Goal: Use online tool/utility: Utilize a website feature to perform a specific function

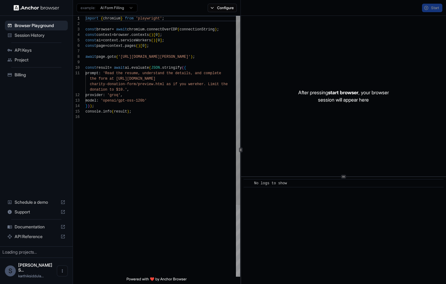
scroll to position [55, 0]
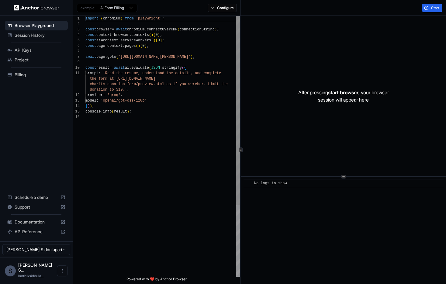
type textarea "**********"
click at [142, 123] on div "import { chromium } from 'playwright' ; const browser = await chromium . connec…" at bounding box center [162, 195] width 155 height 359
click at [38, 34] on span "Session History" at bounding box center [40, 35] width 51 height 6
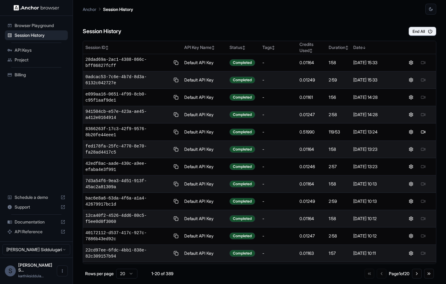
click at [33, 27] on span "Browser Playground" at bounding box center [40, 25] width 51 height 6
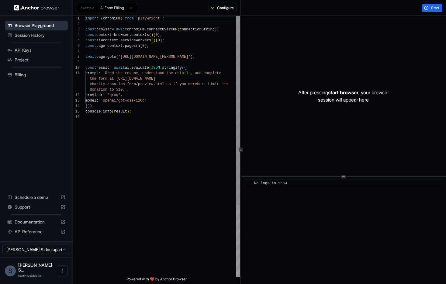
scroll to position [55, 0]
click at [24, 60] on span "Project" at bounding box center [40, 60] width 51 height 6
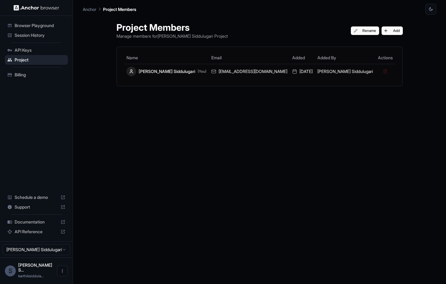
click at [26, 53] on div "API Keys" at bounding box center [36, 50] width 63 height 10
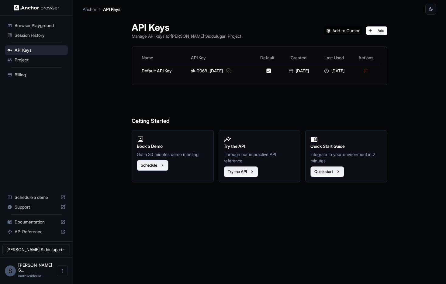
click at [21, 75] on span "Billing" at bounding box center [40, 75] width 51 height 6
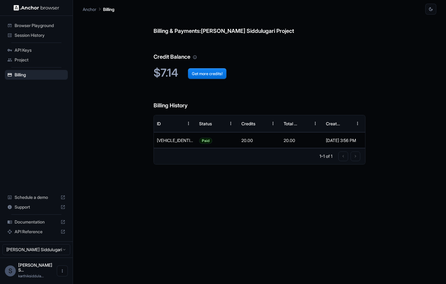
click at [22, 47] on span "API Keys" at bounding box center [40, 50] width 51 height 6
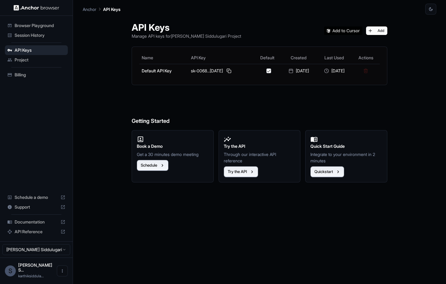
click at [29, 25] on span "Browser Playground" at bounding box center [40, 25] width 51 height 6
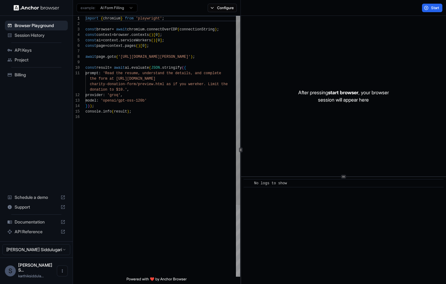
scroll to position [55, 0]
click at [28, 35] on span "Session History" at bounding box center [40, 35] width 51 height 6
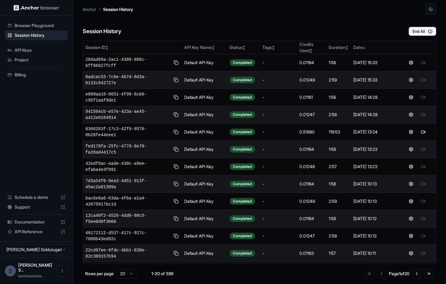
click at [36, 28] on span "Browser Playground" at bounding box center [40, 25] width 51 height 6
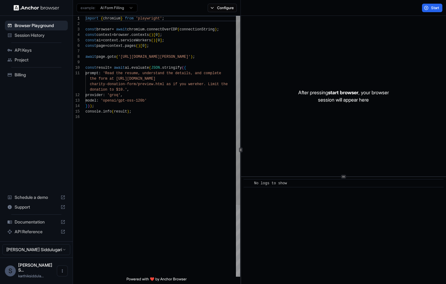
scroll to position [55, 0]
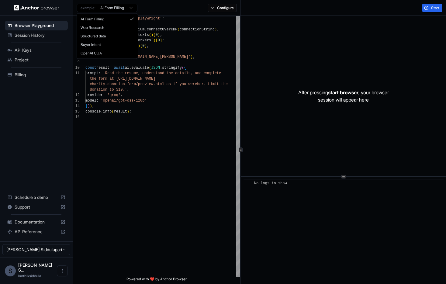
click at [95, 7] on html "Browser Playground Session History API Keys Project Billing Schedule a demo Sup…" at bounding box center [223, 142] width 446 height 284
drag, startPoint x: 141, startPoint y: 139, endPoint x: 146, endPoint y: 143, distance: 5.8
click at [142, 140] on html "Browser Playground Session History API Keys Project Billing Schedule a demo Sup…" at bounding box center [223, 142] width 446 height 284
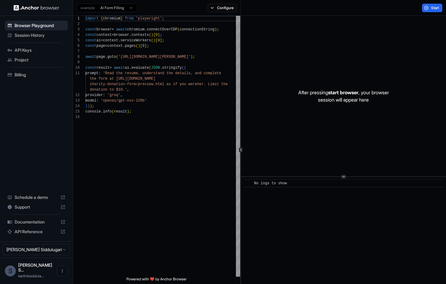
click at [49, 35] on span "Session History" at bounding box center [40, 35] width 51 height 6
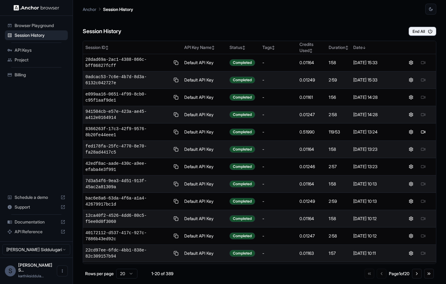
click at [33, 76] on span "Billing" at bounding box center [40, 75] width 51 height 6
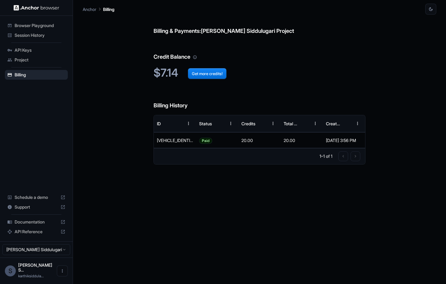
click at [46, 8] on img at bounding box center [37, 8] width 46 height 6
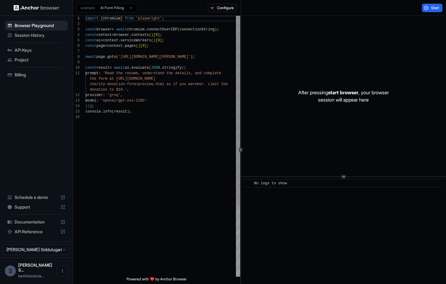
scroll to position [55, 0]
click at [26, 51] on span "API Keys" at bounding box center [40, 50] width 51 height 6
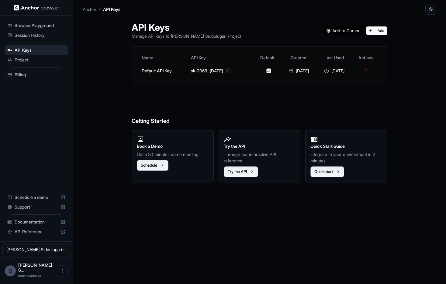
click at [7, 25] on div "Browser Playground" at bounding box center [36, 26] width 63 height 10
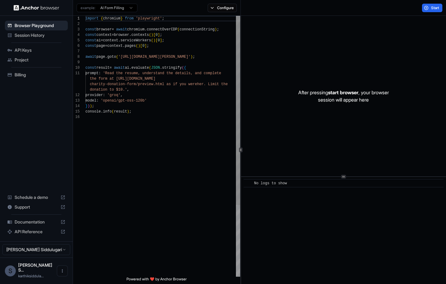
click at [115, 74] on div "import { chromium } from 'playwright' ; const browser = await chromium . connec…" at bounding box center [162, 195] width 155 height 359
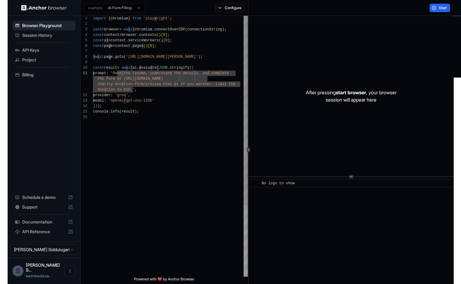
scroll to position [33, 0]
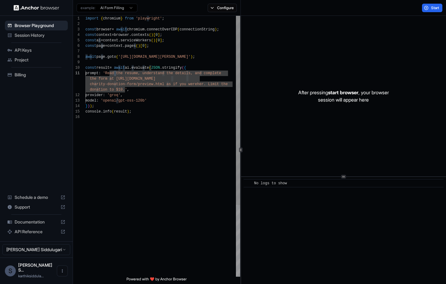
click at [157, 107] on div "import { chromium } from 'playwright' ; const browser = await chromium . connec…" at bounding box center [162, 195] width 155 height 359
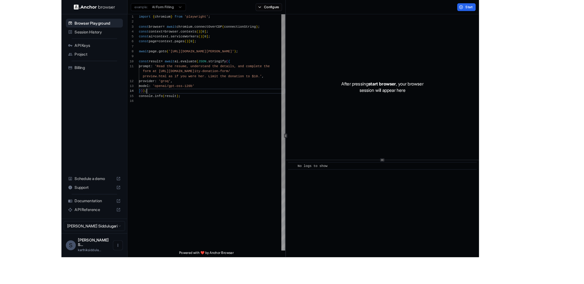
scroll to position [27, 0]
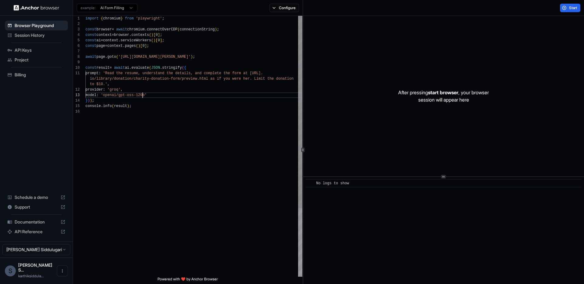
click at [143, 97] on div "import { chromium } from 'playwright' ; const browser = await chromium . connec…" at bounding box center [193, 193] width 217 height 354
click at [124, 9] on html "Browser Playground Session History API Keys Project Billing Schedule a demo Sup…" at bounding box center [292, 142] width 584 height 284
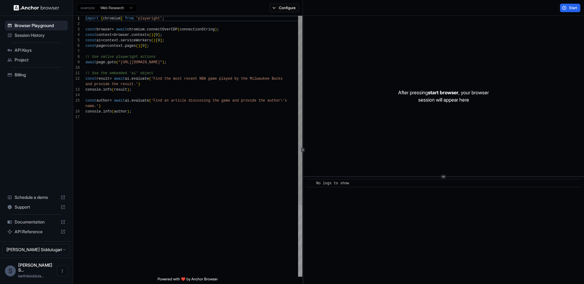
scroll to position [0, 0]
click at [126, 6] on html "Browser Playground Session History API Keys Project Billing Schedule a demo Sup…" at bounding box center [292, 142] width 584 height 284
click at [275, 9] on html "Browser Playground Session History API Keys Project Billing Schedule a demo Sup…" at bounding box center [292, 142] width 584 height 284
click at [278, 9] on button "Configure" at bounding box center [283, 8] width 29 height 9
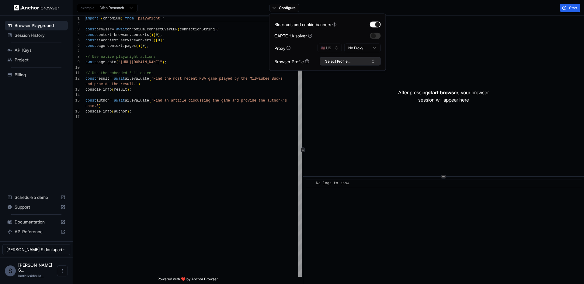
click at [340, 63] on button "Select Profile..." at bounding box center [350, 61] width 61 height 9
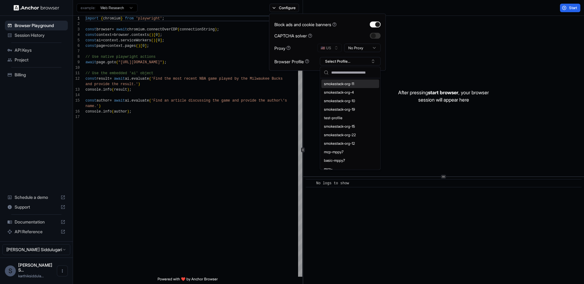
click at [342, 82] on div "smokestack-org-11" at bounding box center [350, 84] width 58 height 9
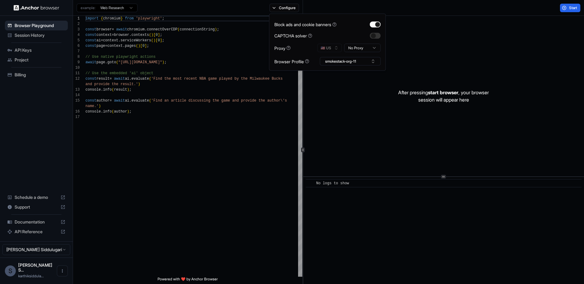
click at [328, 47] on div "🇺🇸 US No Proxy" at bounding box center [348, 48] width 63 height 9
click at [356, 48] on html "Browser Playground Session History API Keys Project Billing Schedule a demo Sup…" at bounding box center [292, 142] width 584 height 284
click at [374, 38] on button "button" at bounding box center [375, 36] width 11 height 6
click at [216, 61] on div "import { chromium } from 'playwright' ; const browser = await chromium . connec…" at bounding box center [193, 195] width 217 height 359
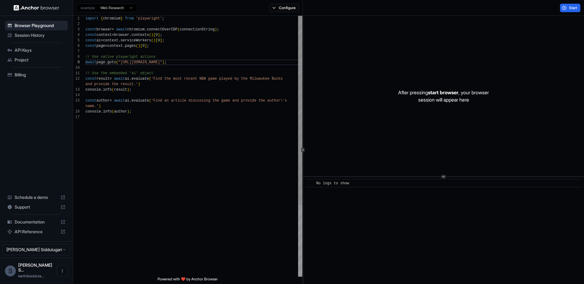
click at [140, 62] on div "import { chromium } from 'playwright' ; const browser = await chromium . connec…" at bounding box center [193, 195] width 217 height 359
drag, startPoint x: 140, startPoint y: 62, endPoint x: 188, endPoint y: 64, distance: 48.4
click at [188, 64] on div "import { chromium } from 'playwright' ; const browser = await chromium . connec…" at bounding box center [193, 195] width 217 height 359
click at [165, 80] on div "import { chromium } from 'playwright' ; const browser = await chromium . connec…" at bounding box center [193, 195] width 217 height 359
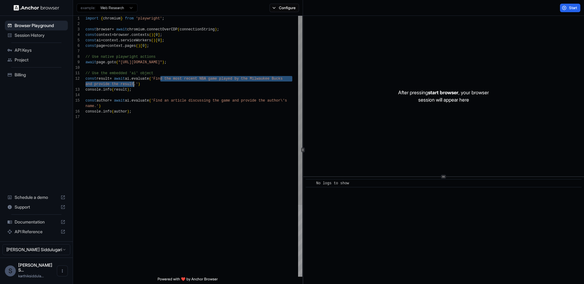
drag, startPoint x: 165, startPoint y: 80, endPoint x: 134, endPoint y: 85, distance: 31.8
click at [134, 85] on div "import { chromium } from 'playwright' ; const browser = await chromium . connec…" at bounding box center [193, 195] width 217 height 359
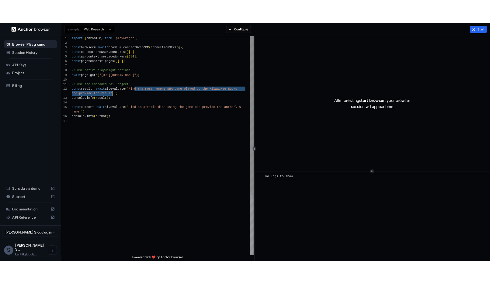
scroll to position [44, 0]
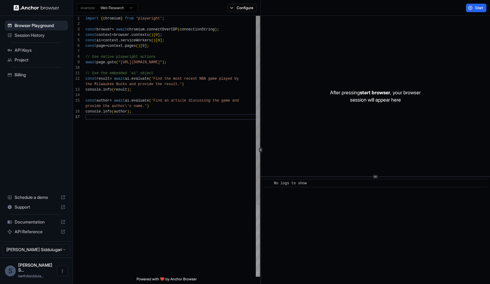
click at [177, 64] on div "import { chromium } from 'playwright' ; const browser = await chromium . connec…" at bounding box center [172, 195] width 174 height 359
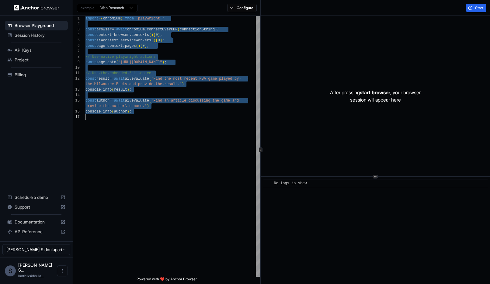
click at [120, 10] on html "Browser Playground Session History API Keys Project Billing Schedule a demo Sup…" at bounding box center [245, 142] width 490 height 284
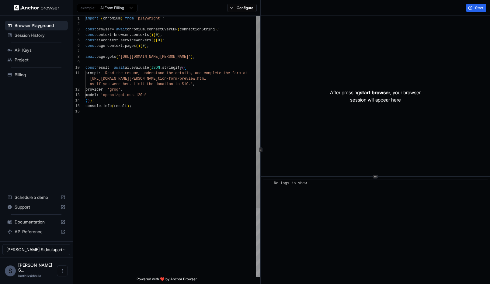
click at [159, 110] on div "import { chromium } from 'playwright' ; const browser = await chromium . connec…" at bounding box center [172, 193] width 174 height 354
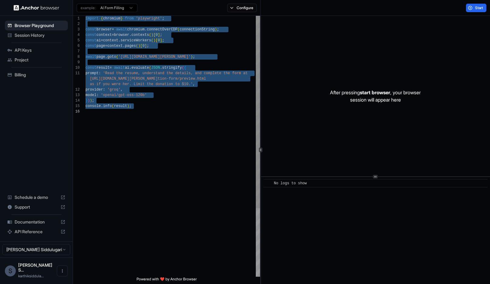
type textarea "**********"
click at [160, 111] on div "import { chromium } from 'playwright' ; const browser = await chromium . connec…" at bounding box center [172, 193] width 174 height 354
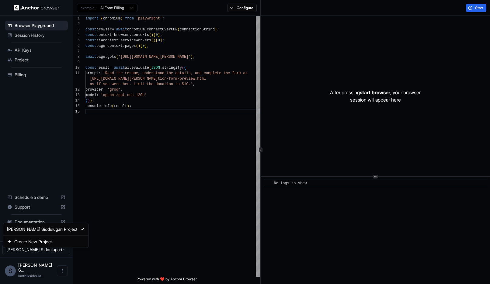
click at [55, 255] on html "Browser Playground Session History API Keys Project Billing Schedule a demo Sup…" at bounding box center [245, 142] width 490 height 284
click at [34, 33] on span "Session History" at bounding box center [40, 35] width 51 height 6
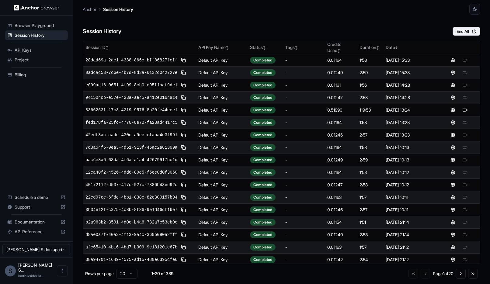
click at [33, 49] on span "API Keys" at bounding box center [40, 50] width 51 height 6
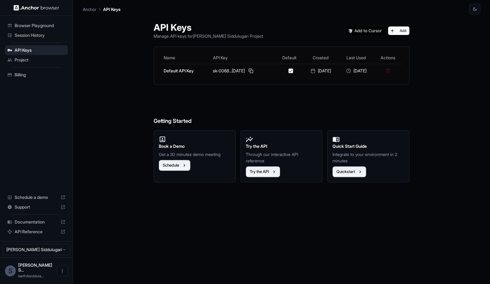
click at [29, 35] on span "Session History" at bounding box center [40, 35] width 51 height 6
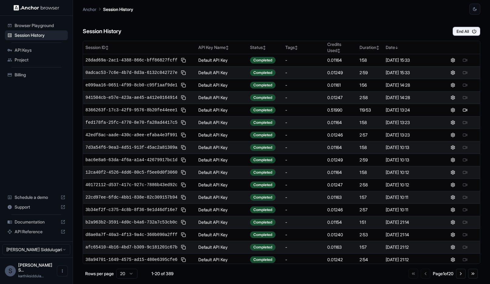
click at [29, 26] on span "Browser Playground" at bounding box center [40, 25] width 51 height 6
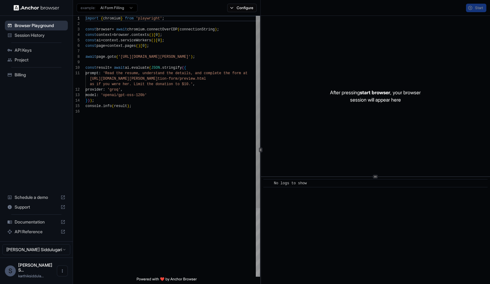
scroll to position [55, 0]
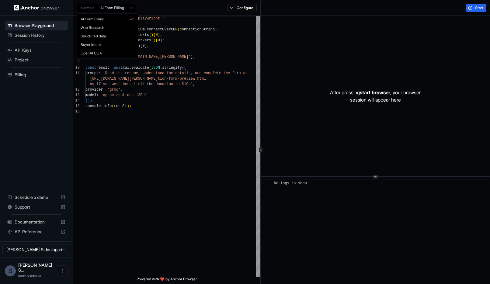
click at [119, 6] on html "Browser Playground Session History API Keys Project Billing Schedule a demo Sup…" at bounding box center [245, 142] width 490 height 284
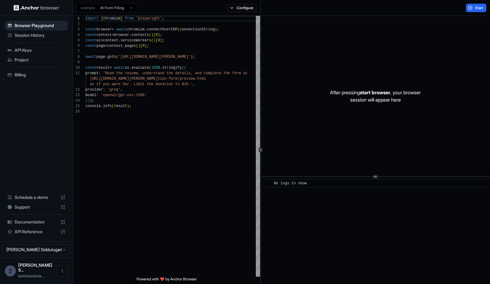
click at [119, 6] on html "Browser Playground Session History API Keys Project Billing Schedule a demo Sup…" at bounding box center [245, 142] width 490 height 284
click at [189, 99] on div "import { chromium } from 'playwright' ; const browser = await chromium . connec…" at bounding box center [172, 193] width 174 height 354
click at [140, 57] on div "import { chromium } from 'playwright' ; const browser = await chromium . connec…" at bounding box center [172, 193] width 174 height 354
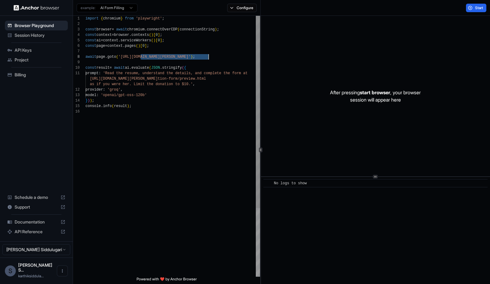
drag, startPoint x: 140, startPoint y: 57, endPoint x: 207, endPoint y: 55, distance: 66.6
click at [207, 55] on div "import { chromium } from 'playwright' ; const browser = await chromium . connec…" at bounding box center [172, 193] width 174 height 354
click at [112, 74] on div "import { chromium } from 'playwright' ; const browser = await chromium . connec…" at bounding box center [172, 193] width 174 height 354
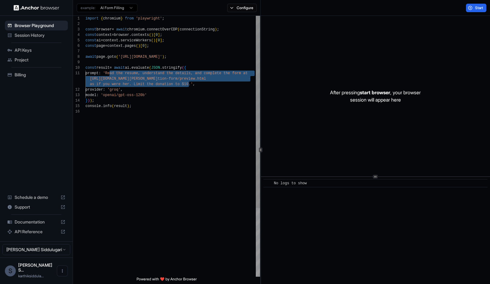
drag, startPoint x: 112, startPoint y: 74, endPoint x: 189, endPoint y: 82, distance: 77.7
click at [189, 82] on div "import { chromium } from 'playwright' ; const browser = await chromium . connec…" at bounding box center [172, 193] width 174 height 354
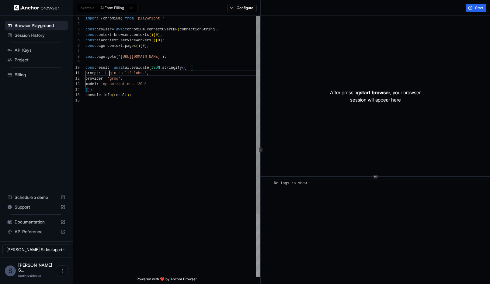
click at [110, 74] on div "import { chromium } from 'playwright' ; const browser = await chromium . connec…" at bounding box center [172, 187] width 174 height 343
drag, startPoint x: 110, startPoint y: 74, endPoint x: 149, endPoint y: 74, distance: 38.3
click at [149, 74] on div "import { chromium } from 'playwright' ; const browser = await chromium . connec…" at bounding box center [172, 187] width 174 height 343
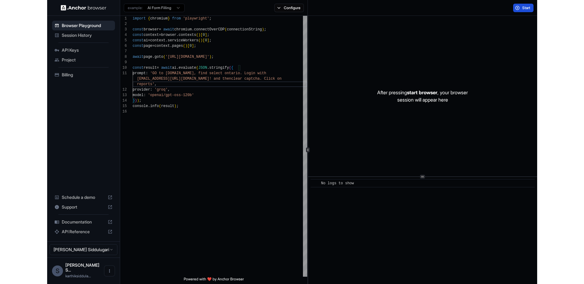
scroll to position [5, 0]
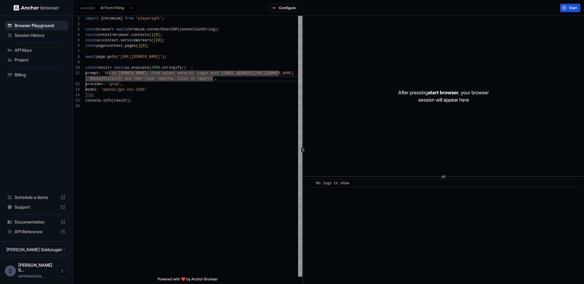
click at [446, 8] on button "Start" at bounding box center [570, 8] width 20 height 9
click at [237, 92] on div "import { chromium } from 'playwright' ; const browser = await chromium . connec…" at bounding box center [193, 190] width 217 height 348
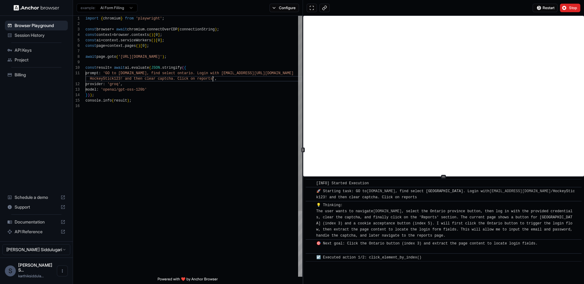
click at [213, 78] on div "import { chromium } from 'playwright' ; const browser = await chromium . connec…" at bounding box center [193, 190] width 217 height 348
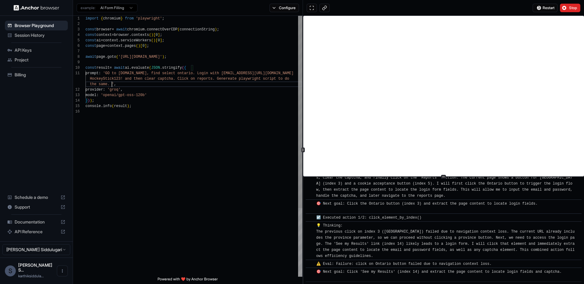
scroll to position [5, 0]
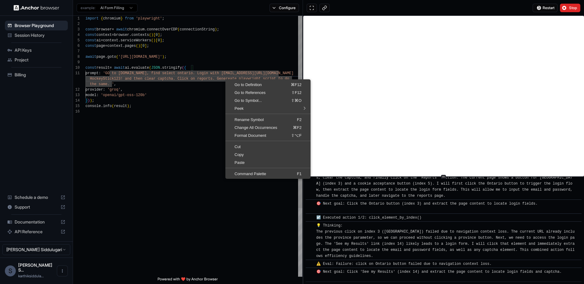
click at [223, 79] on div "import { chromium } from 'playwright' ; const browser = await chromium . connec…" at bounding box center [193, 193] width 217 height 354
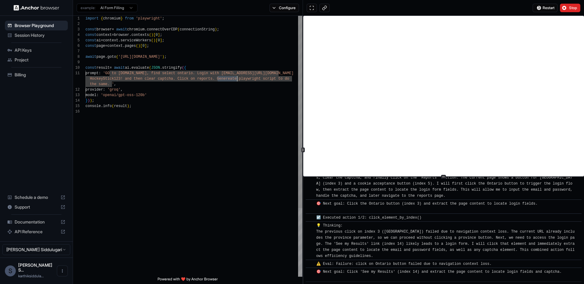
click at [223, 79] on div "import { chromium } from 'playwright' ; const browser = await chromium . connec…" at bounding box center [193, 193] width 217 height 354
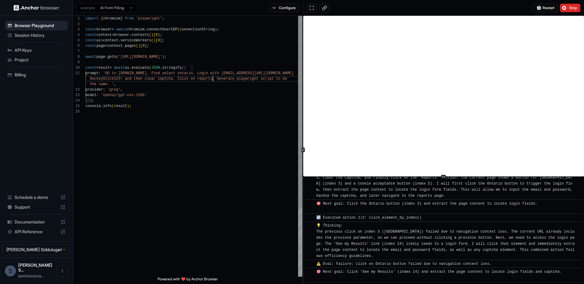
click at [212, 81] on div "import { chromium } from 'playwright' ; const browser = await chromium . connec…" at bounding box center [193, 193] width 217 height 354
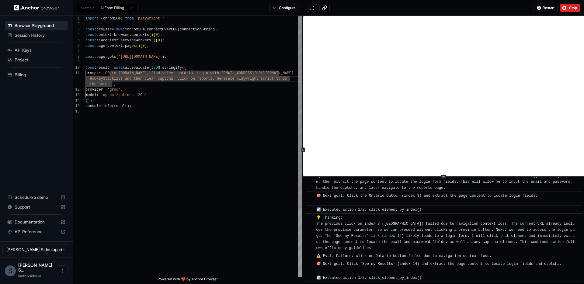
click at [107, 85] on div "import { chromium } from 'playwright' ; const browser = await chromium . connec…" at bounding box center [193, 193] width 217 height 354
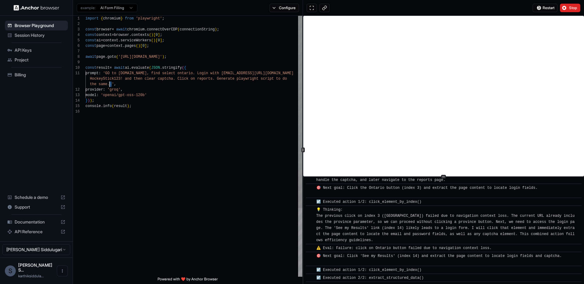
click at [109, 85] on div "import { chromium } from 'playwright' ; const browser = await chromium . connec…" at bounding box center [193, 193] width 217 height 354
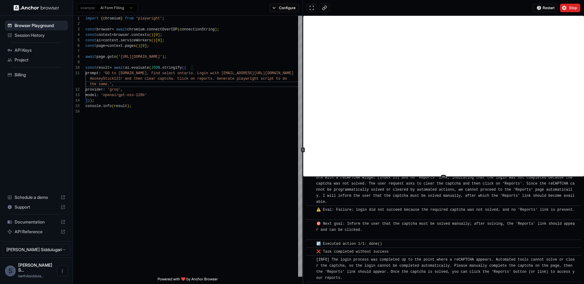
scroll to position [384, 0]
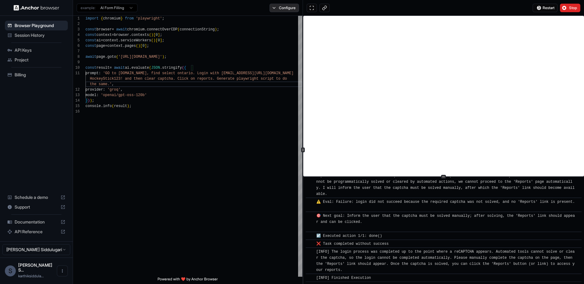
type textarea "**********"
click at [285, 9] on button "Configure" at bounding box center [283, 8] width 29 height 9
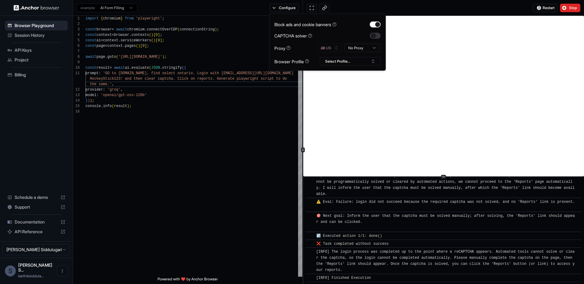
click at [373, 34] on button "button" at bounding box center [375, 36] width 11 height 6
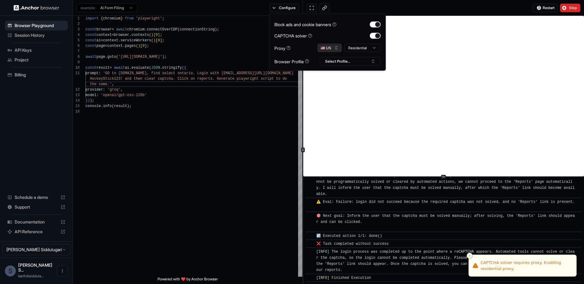
click at [326, 46] on button "🇺🇸 US" at bounding box center [329, 48] width 24 height 9
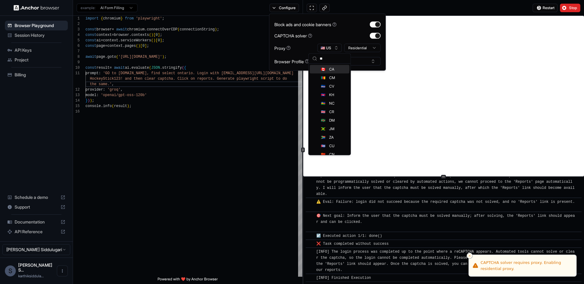
type input "**"
click at [329, 69] on span "CA" at bounding box center [331, 69] width 5 height 5
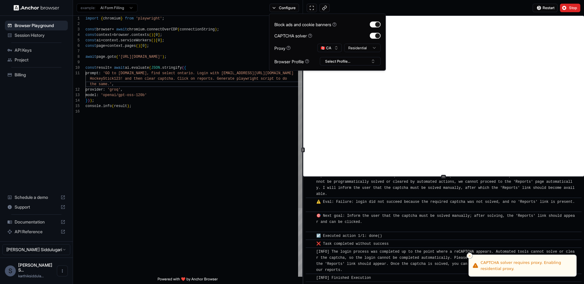
click at [270, 94] on div "import { chromium } from 'playwright' ; const browser = await chromium . connec…" at bounding box center [193, 193] width 217 height 354
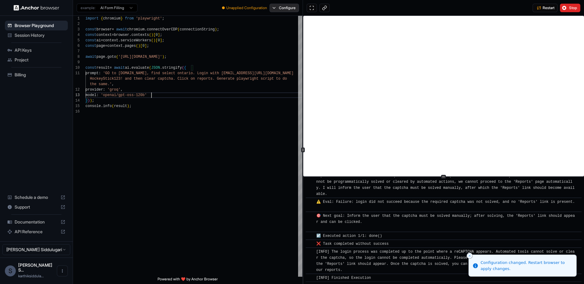
click at [293, 8] on button "Configure" at bounding box center [283, 8] width 29 height 9
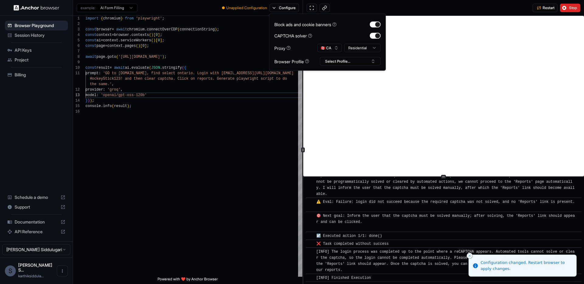
click at [344, 67] on div "Block ads and cookie banners CAPTCHA solver Proxy 🇨🇦 CA Residential Browser Pro…" at bounding box center [327, 42] width 117 height 57
click at [344, 63] on button "Select Profile..." at bounding box center [350, 61] width 61 height 9
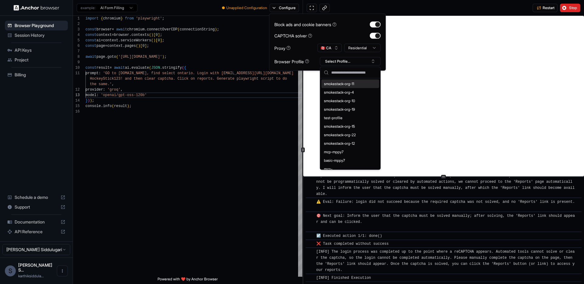
click at [338, 86] on div "smokestack-org-11" at bounding box center [350, 84] width 58 height 9
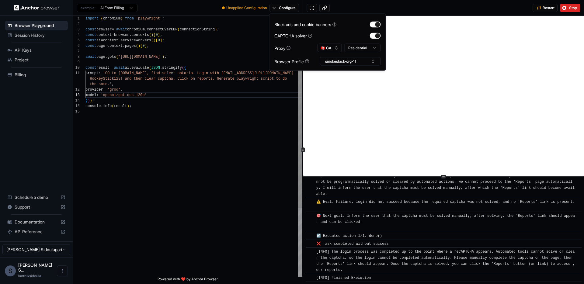
click at [246, 59] on div "import { chromium } from 'playwright' ; const browser = await chromium . connec…" at bounding box center [193, 193] width 217 height 354
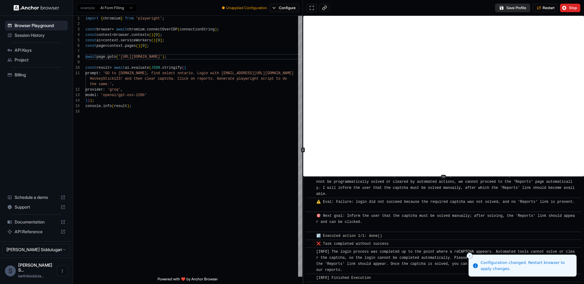
click at [446, 7] on button "Save Profile" at bounding box center [512, 8] width 35 height 9
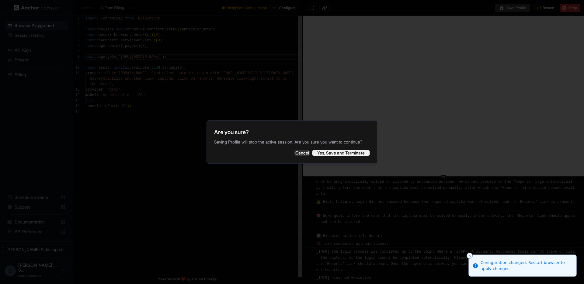
click at [339, 156] on button "Yes, Save and Terminate" at bounding box center [341, 153] width 58 height 6
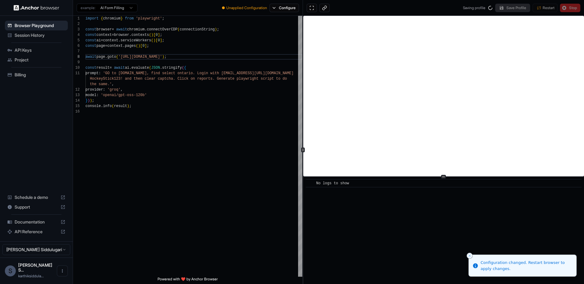
scroll to position [0, 0]
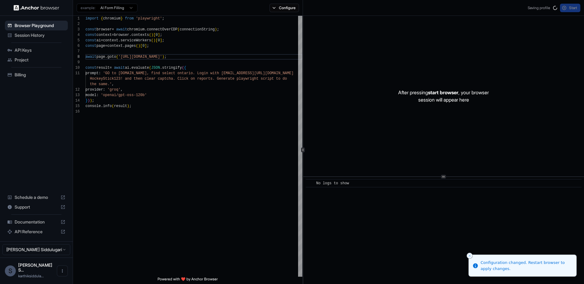
click at [446, 8] on div "Saving profile Start" at bounding box center [553, 8] width 53 height 9
click at [111, 82] on div "import { chromium } from 'playwright' ; const browser = await chromium . connec…" at bounding box center [193, 193] width 217 height 354
click at [109, 85] on div "import { chromium } from 'playwright' ; const browser = await chromium . connec…" at bounding box center [193, 193] width 217 height 354
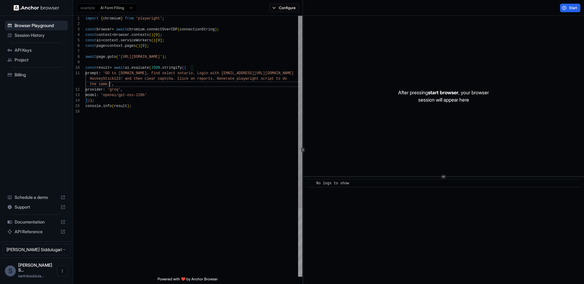
click at [216, 81] on div "import { chromium } from 'playwright' ; const browser = await chromium . connec…" at bounding box center [193, 193] width 217 height 354
click at [446, 5] on span "Start" at bounding box center [573, 7] width 9 height 5
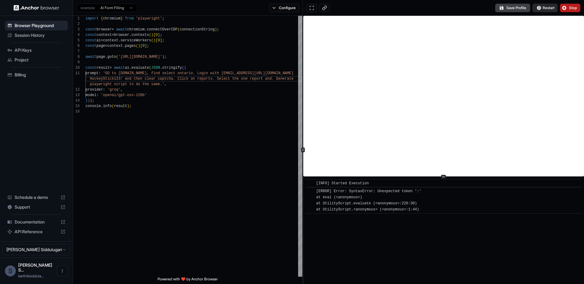
click at [446, 8] on span "Restart" at bounding box center [548, 7] width 12 height 5
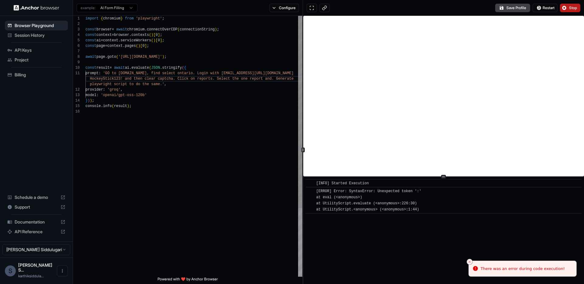
click at [273, 79] on div "import { chromium } from 'playwright' ; const browser = await chromium . connec…" at bounding box center [193, 193] width 217 height 354
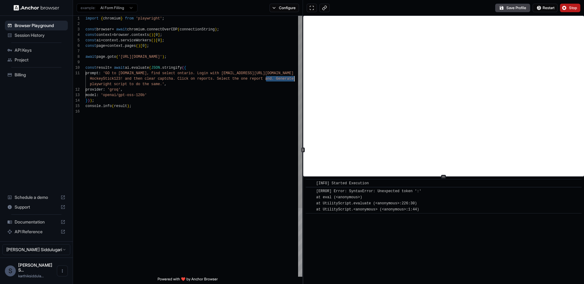
drag, startPoint x: 273, startPoint y: 79, endPoint x: 281, endPoint y: 80, distance: 8.0
click at [281, 80] on div "import { chromium } from 'playwright' ; const browser = await chromium . connec…" at bounding box center [193, 193] width 217 height 354
click at [280, 80] on div "import { chromium } from 'playwright' ; const browser = await chromium . connec…" at bounding box center [193, 193] width 217 height 354
drag, startPoint x: 273, startPoint y: 78, endPoint x: 282, endPoint y: 82, distance: 10.1
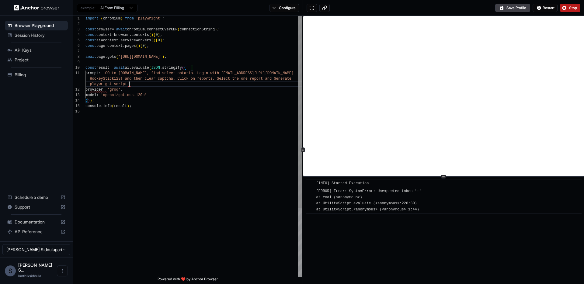
click at [267, 79] on div "import { chromium } from 'playwright' ; const browser = await chromium . connec…" at bounding box center [193, 193] width 217 height 354
drag, startPoint x: 267, startPoint y: 79, endPoint x: 127, endPoint y: 86, distance: 139.7
click at [127, 86] on div "import { chromium } from 'playwright' ; const browser = await chromium . connec…" at bounding box center [193, 193] width 217 height 354
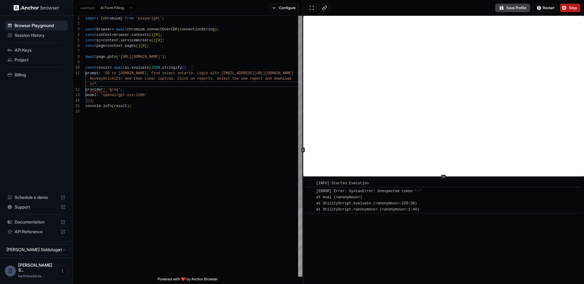
click at [179, 96] on div "import { chromium } from 'playwright' ; const browser = await chromium . connec…" at bounding box center [193, 193] width 217 height 354
click at [111, 72] on div "import { chromium } from 'playwright' ; const browser = await chromium . connec…" at bounding box center [193, 193] width 217 height 354
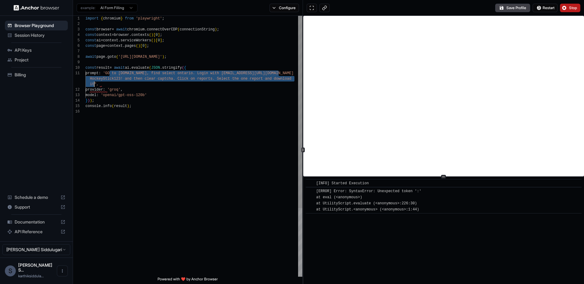
drag, startPoint x: 111, startPoint y: 72, endPoint x: 94, endPoint y: 86, distance: 21.8
click at [94, 86] on div "import { chromium } from 'playwright' ; const browser = await chromium . connec…" at bounding box center [193, 193] width 217 height 354
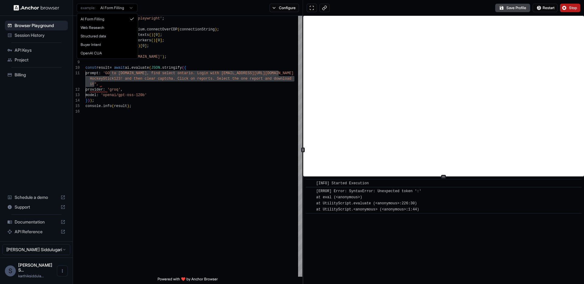
click at [115, 8] on html "Browser Playground Session History API Keys Project Billing Schedule a demo Sup…" at bounding box center [292, 142] width 584 height 284
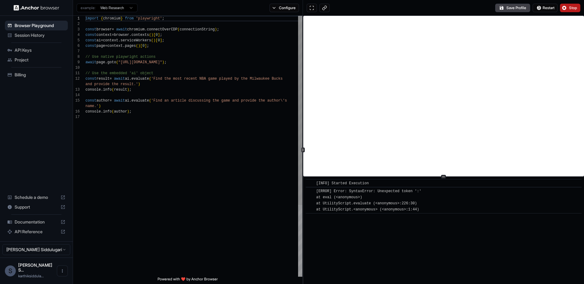
click at [114, 9] on html "Browser Playground Session History API Keys Project Billing Schedule a demo Sup…" at bounding box center [292, 142] width 584 height 284
drag, startPoint x: 109, startPoint y: 26, endPoint x: 109, endPoint y: 19, distance: 6.4
click at [111, 10] on html "Browser Playground Session History API Keys Project Billing Schedule a demo Sup…" at bounding box center [292, 142] width 584 height 284
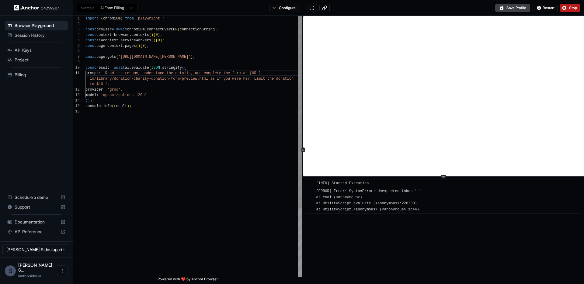
click at [112, 72] on div "import { chromium } from 'playwright' ; const browser = await chromium . connec…" at bounding box center [193, 193] width 217 height 354
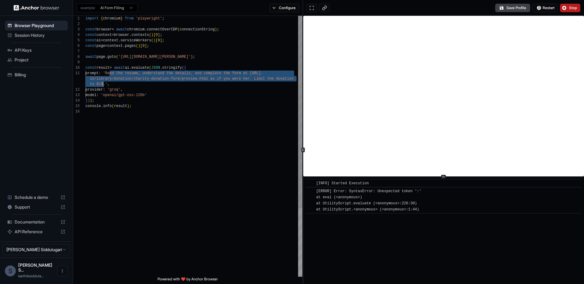
drag, startPoint x: 112, startPoint y: 72, endPoint x: 103, endPoint y: 85, distance: 14.9
click at [103, 85] on div "import { chromium } from 'playwright' ; const browser = await chromium . connec…" at bounding box center [193, 193] width 217 height 354
type textarea "**********"
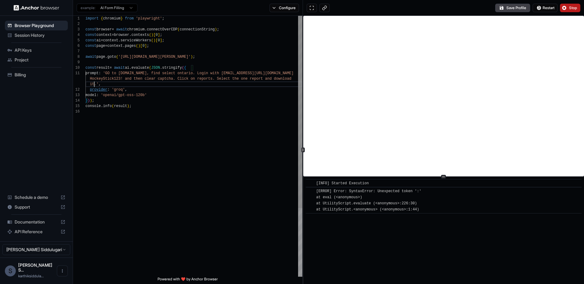
scroll to position [11, 0]
click at [185, 88] on div "import { chromium } from 'playwright' ; const browser = await chromium . connec…" at bounding box center [193, 193] width 217 height 354
click at [446, 8] on span "Restart" at bounding box center [548, 7] width 12 height 5
